Goal: Check status: Check status

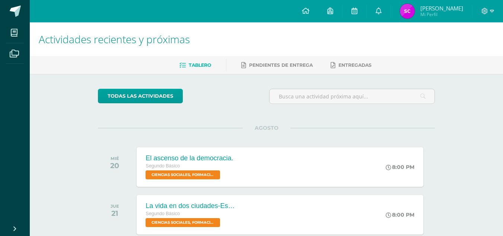
click at [415, 10] on img at bounding box center [407, 11] width 15 height 15
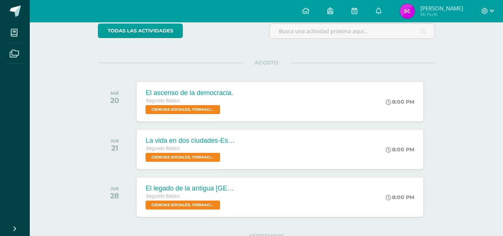
scroll to position [69, 0]
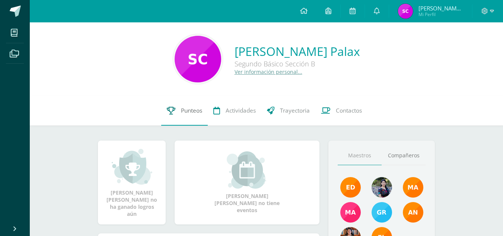
click at [193, 109] on span "Punteos" at bounding box center [191, 110] width 21 height 8
click at [183, 109] on span "Punteos" at bounding box center [191, 110] width 21 height 8
click at [182, 109] on span "Punteos" at bounding box center [191, 110] width 21 height 8
click at [189, 111] on span "Punteos" at bounding box center [191, 110] width 21 height 8
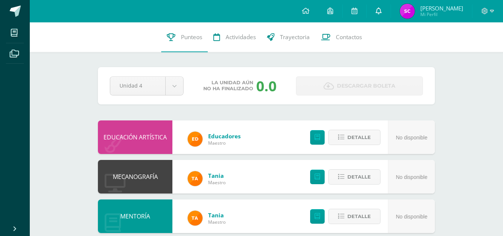
click at [380, 11] on link at bounding box center [379, 11] width 24 height 22
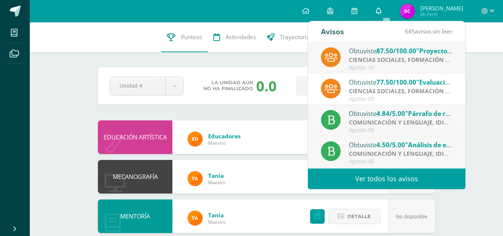
click at [382, 10] on icon at bounding box center [379, 10] width 6 height 7
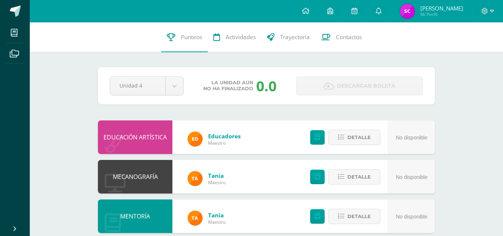
click at [282, 139] on div "EDUCACIÓN ARTÍSTICA Educadores Maestro No disponible Detalle" at bounding box center [266, 137] width 337 height 34
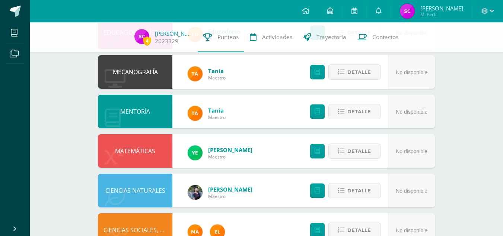
scroll to position [134, 0]
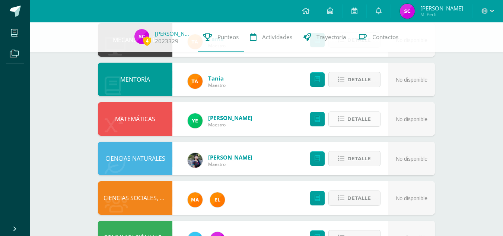
click at [353, 121] on span "Detalle" at bounding box center [358, 119] width 23 height 14
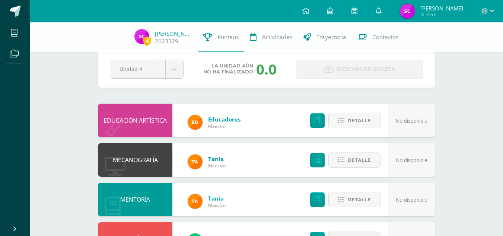
scroll to position [14, 0]
